Goal: Information Seeking & Learning: Learn about a topic

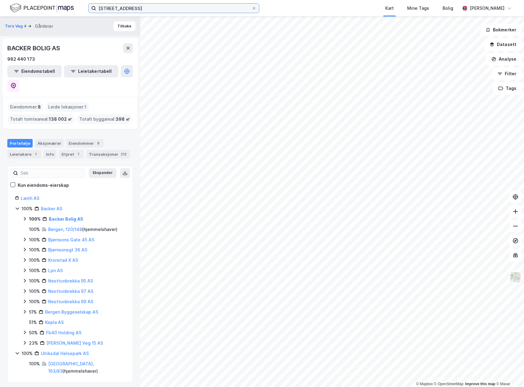
click at [170, 9] on input "[STREET_ADDRESS]" at bounding box center [173, 8] width 155 height 9
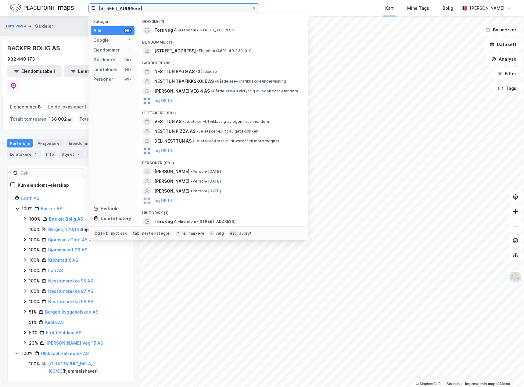
click at [170, 9] on input "[STREET_ADDRESS]" at bounding box center [173, 8] width 155 height 9
type input "S"
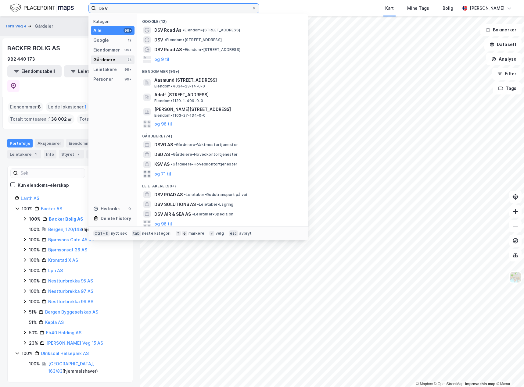
type input "DSV"
click at [108, 58] on div "Gårdeiere" at bounding box center [104, 59] width 22 height 7
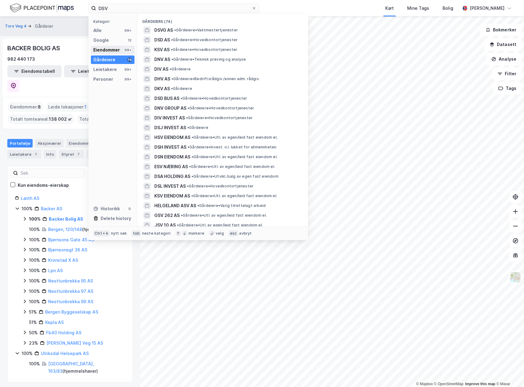
click at [112, 50] on div "Eiendommer" at bounding box center [106, 49] width 27 height 7
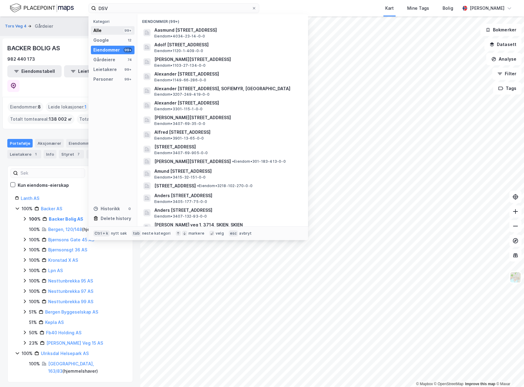
click at [112, 31] on div "Alle 99+" at bounding box center [113, 30] width 44 height 9
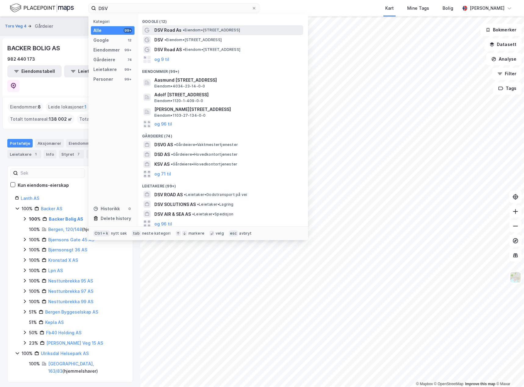
click at [165, 29] on span "DSV Road As" at bounding box center [167, 30] width 27 height 7
